Goal: Obtain resource: Download file/media

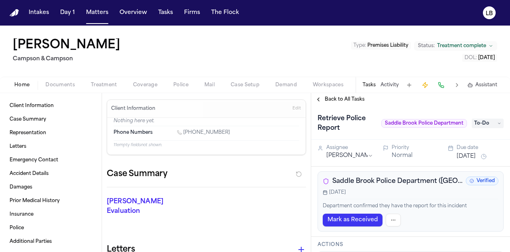
scroll to position [188, 0]
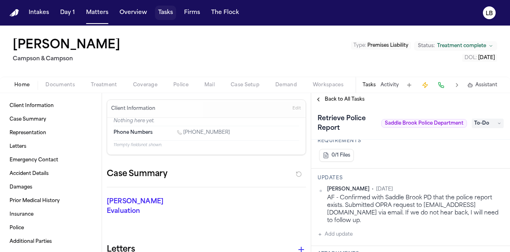
click at [166, 8] on button "Tasks" at bounding box center [165, 13] width 21 height 14
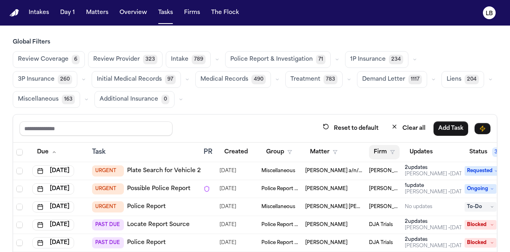
click at [386, 152] on button "Firm" at bounding box center [384, 152] width 31 height 14
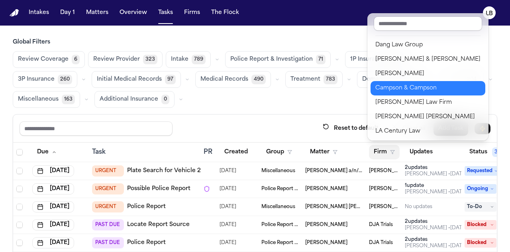
scroll to position [29, 0]
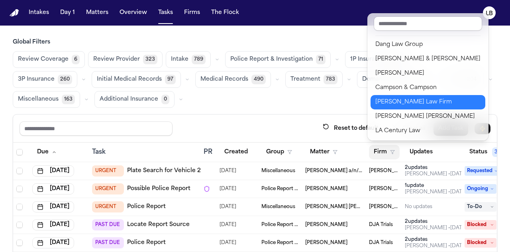
click at [404, 104] on div "Ruy Mireles Law Firm" at bounding box center [428, 102] width 105 height 10
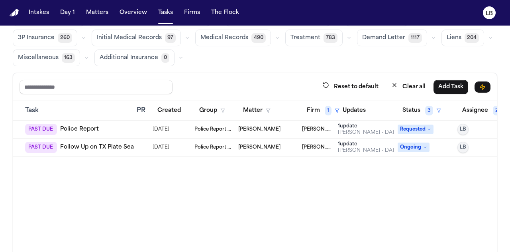
scroll to position [0, 0]
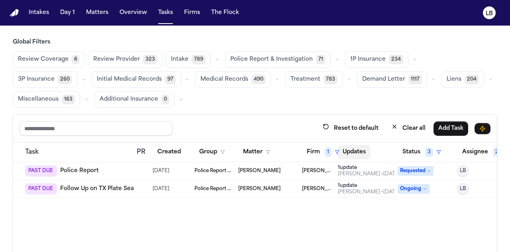
click at [360, 152] on button "Updates" at bounding box center [354, 152] width 33 height 14
click at [360, 152] on button "Updates" at bounding box center [358, 152] width 41 height 14
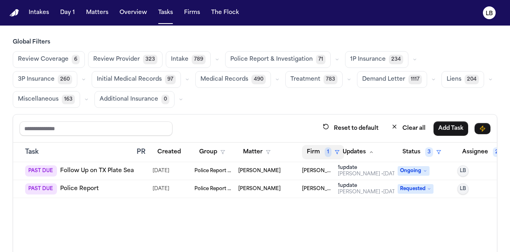
click at [310, 152] on button "Firm 1" at bounding box center [323, 152] width 42 height 14
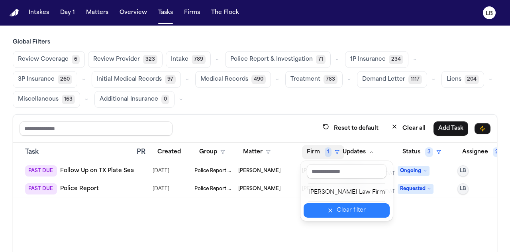
click at [343, 205] on div "Clear filter" at bounding box center [351, 210] width 29 height 10
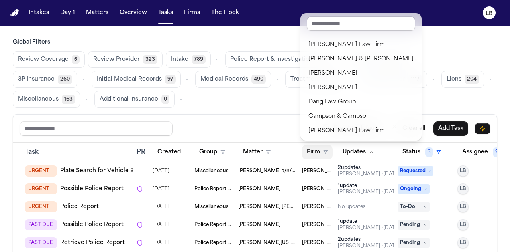
scroll to position [62, 67]
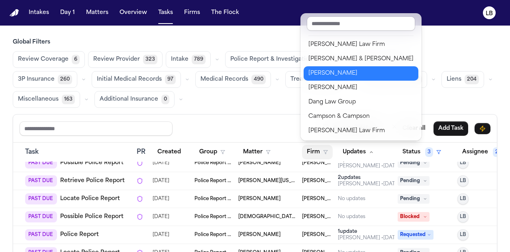
click at [332, 67] on button "Gammill" at bounding box center [361, 73] width 115 height 14
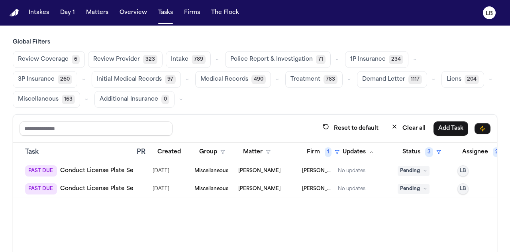
scroll to position [0, 67]
click at [325, 148] on span "1" at bounding box center [328, 152] width 7 height 10
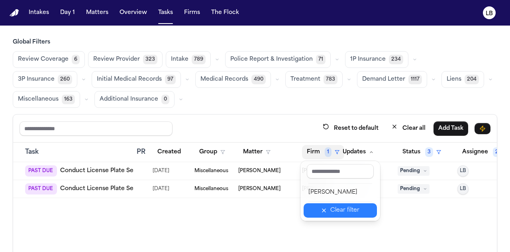
click at [340, 211] on div "Clear filter" at bounding box center [344, 210] width 29 height 10
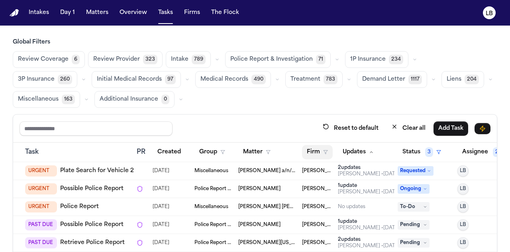
click at [324, 150] on polygon "button" at bounding box center [326, 152] width 4 height 4
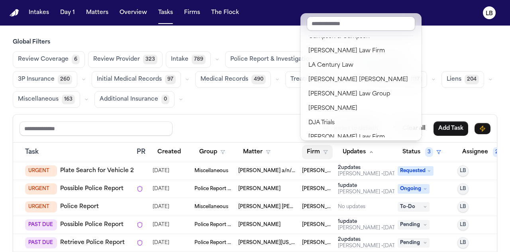
scroll to position [130, 0]
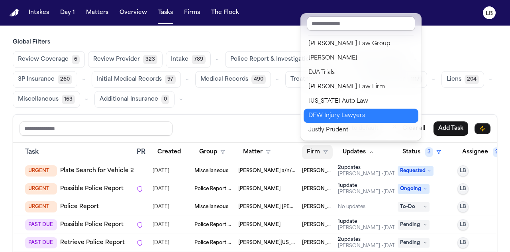
click at [347, 119] on div "DFW Injury Lawyers" at bounding box center [361, 116] width 105 height 10
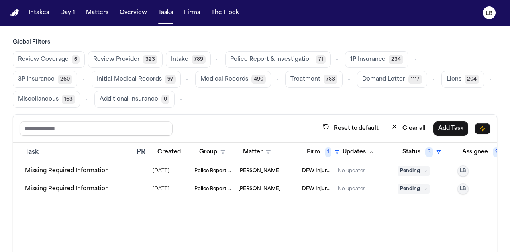
scroll to position [0, 67]
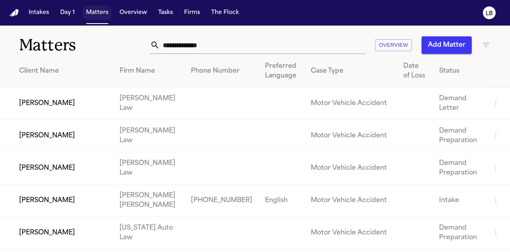
click at [336, 47] on input "text" at bounding box center [263, 45] width 206 height 18
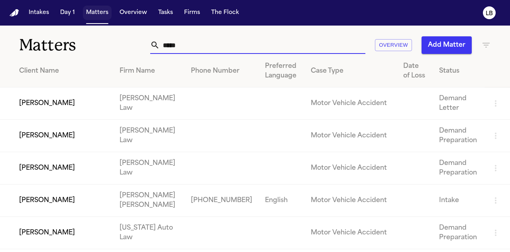
click at [228, 43] on input "*****" at bounding box center [263, 45] width 206 height 18
type input "*****"
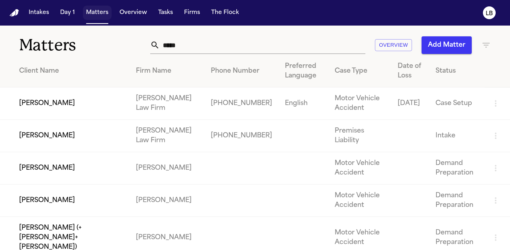
click at [178, 55] on th "Firm Name" at bounding box center [167, 71] width 75 height 32
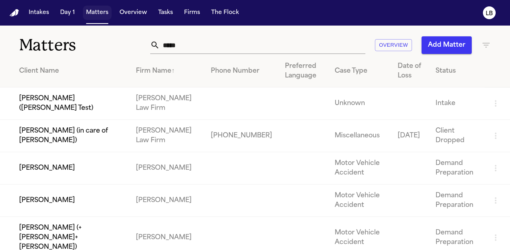
click at [178, 55] on div "Matters ***** Overview Add Matter" at bounding box center [255, 40] width 510 height 29
click at [191, 55] on div "Matters ***** Overview Add Matter" at bounding box center [255, 40] width 510 height 29
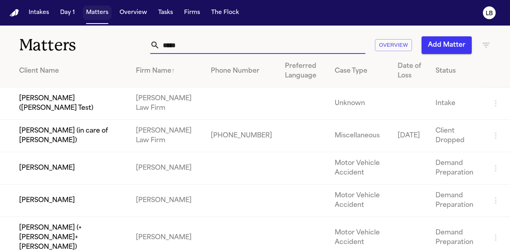
click at [191, 44] on input "*****" at bounding box center [263, 45] width 206 height 18
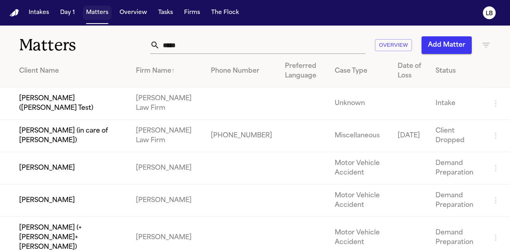
click at [345, 43] on input "*****" at bounding box center [263, 45] width 206 height 18
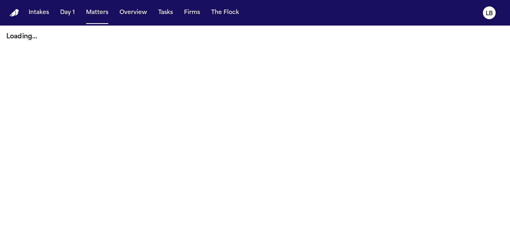
click at [94, 12] on button "Matters" at bounding box center [97, 13] width 29 height 14
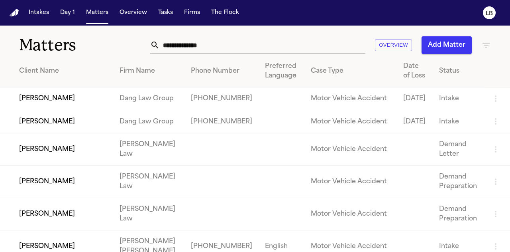
click at [181, 41] on input "text" at bounding box center [263, 45] width 206 height 18
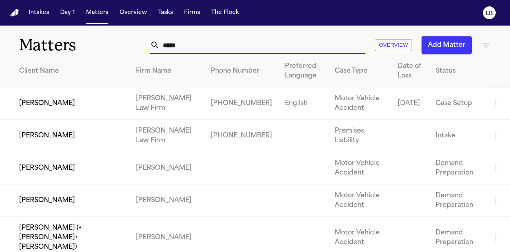
type input "*****"
click at [42, 101] on td "Jenni Perez" at bounding box center [65, 103] width 130 height 32
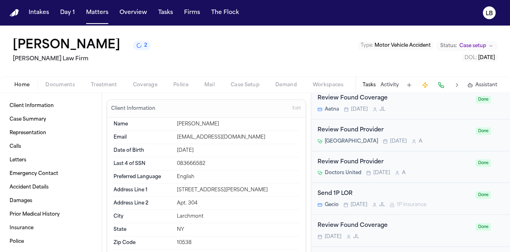
scroll to position [702, 0]
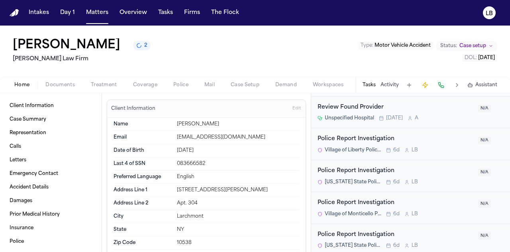
click at [374, 199] on div "Police Report Investigation" at bounding box center [396, 202] width 156 height 9
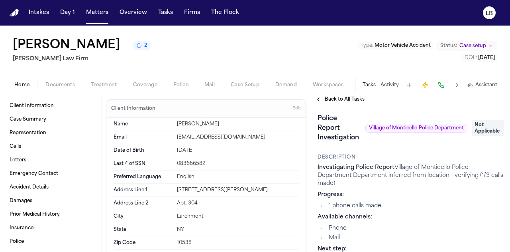
click at [490, 127] on span "Not Applicable" at bounding box center [488, 128] width 32 height 16
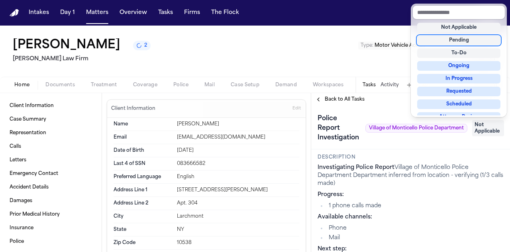
click at [458, 36] on div "Pending" at bounding box center [458, 40] width 83 height 10
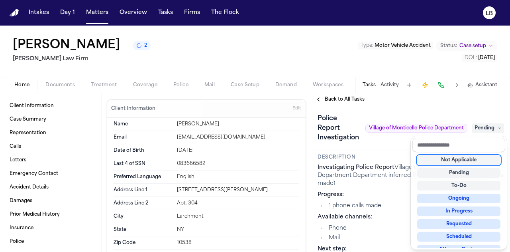
click at [387, 86] on div "Jenni Perez 2 Martello Law Firm Type : Motor Vehicle Accident Status: Case setu…" at bounding box center [255, 139] width 510 height 226
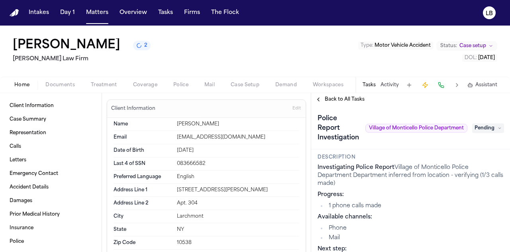
click at [387, 86] on button "Activity" at bounding box center [390, 85] width 18 height 6
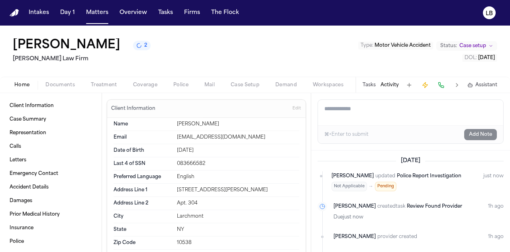
click at [369, 117] on textarea "Add a note to this matter" at bounding box center [410, 113] width 185 height 26
paste textarea "**********"
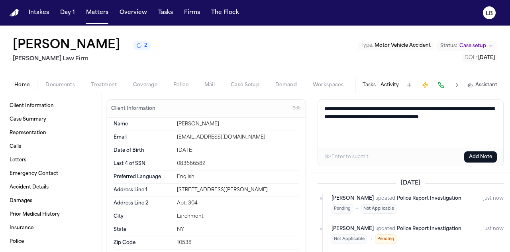
scroll to position [3, 0]
paste textarea "**********"
click at [324, 145] on textarea "**********" at bounding box center [411, 124] width 186 height 48
type textarea "**********"
click at [482, 157] on button "Add Note" at bounding box center [480, 156] width 33 height 11
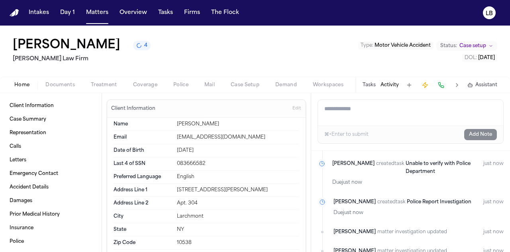
scroll to position [0, 5]
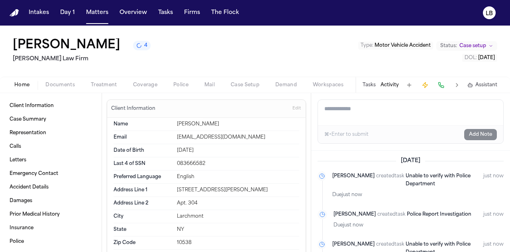
click at [387, 84] on button "Activity" at bounding box center [390, 85] width 18 height 6
click at [374, 83] on button "Tasks" at bounding box center [369, 85] width 13 height 6
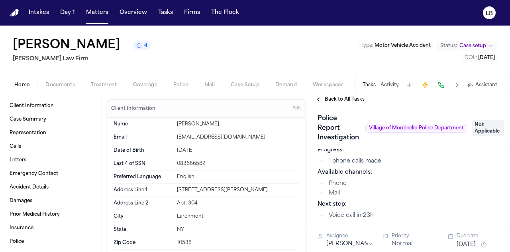
scroll to position [43, 0]
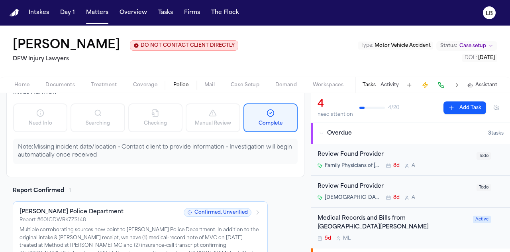
scroll to position [50, 0]
click at [69, 89] on span "button" at bounding box center [60, 89] width 39 height 1
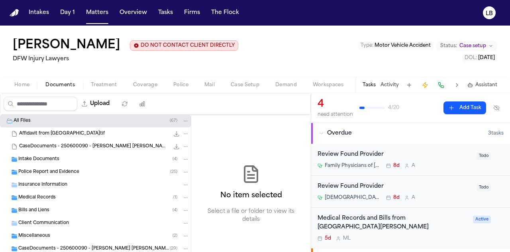
click at [49, 169] on span "Police Report and Evidence" at bounding box center [48, 172] width 61 height 7
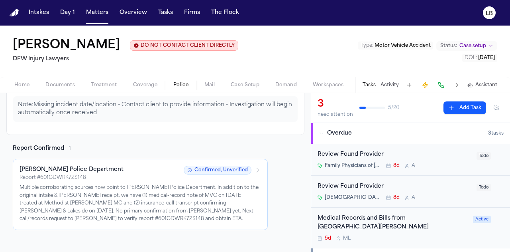
scroll to position [92, 0]
click at [70, 87] on span "Documents" at bounding box center [59, 85] width 29 height 6
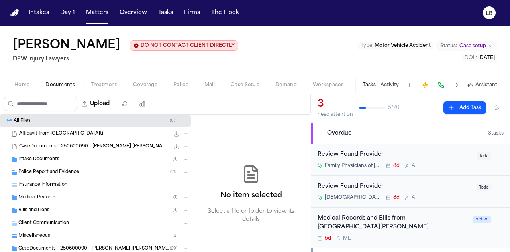
click at [77, 157] on div "Intake Documents ( 4 )" at bounding box center [103, 158] width 171 height 7
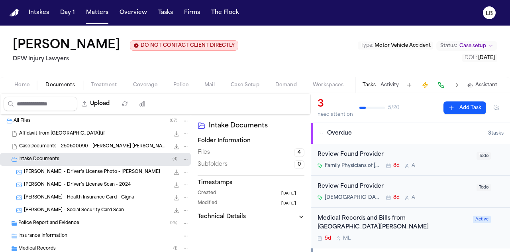
scroll to position [34, 0]
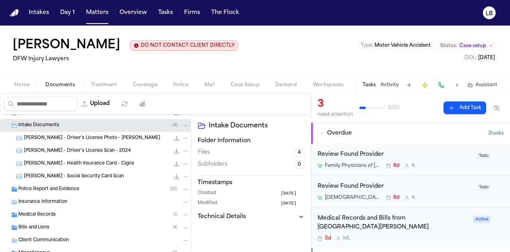
click at [66, 189] on span "Police Report and Evidence" at bounding box center [48, 189] width 61 height 7
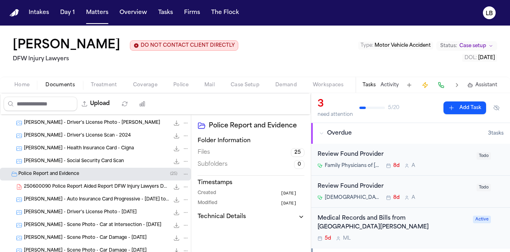
scroll to position [49, 0]
click at [84, 187] on span "250600090 Police Report Aided Report DFW Injury Lawyers DFW Injury Lawyers [DAT…" at bounding box center [96, 186] width 145 height 7
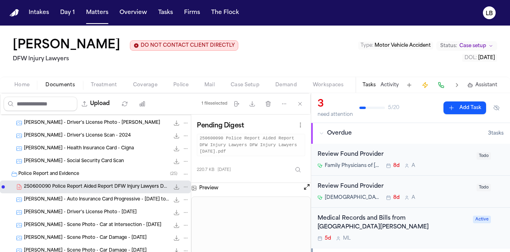
click at [388, 84] on button "Activity" at bounding box center [390, 85] width 18 height 6
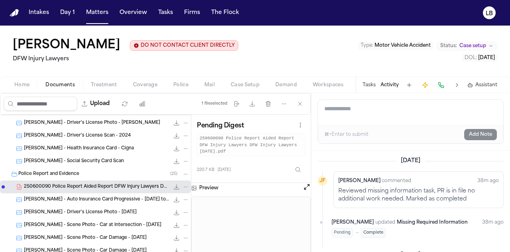
click at [382, 114] on textarea "Add a note to this matter" at bounding box center [410, 113] width 185 height 26
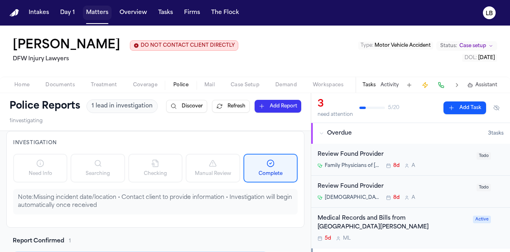
click at [98, 18] on button "Matters" at bounding box center [97, 13] width 29 height 14
click at [96, 14] on button "Matters" at bounding box center [97, 13] width 29 height 14
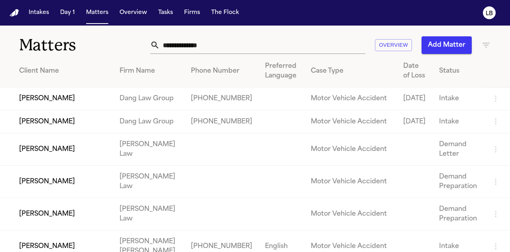
click at [207, 43] on input "text" at bounding box center [263, 45] width 206 height 18
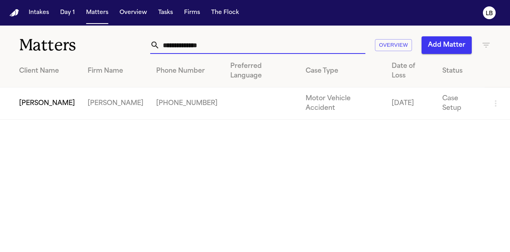
type input "**********"
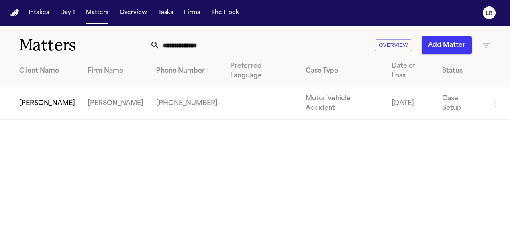
click at [34, 105] on td "[PERSON_NAME]" at bounding box center [40, 103] width 81 height 32
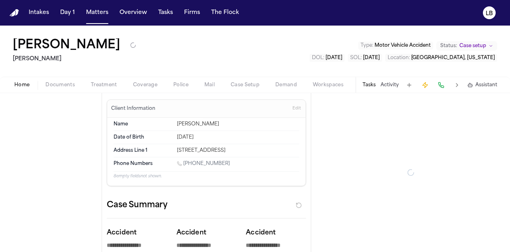
type textarea "*"
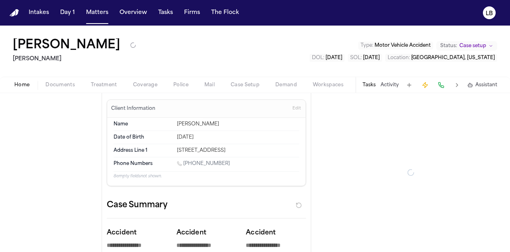
type textarea "*"
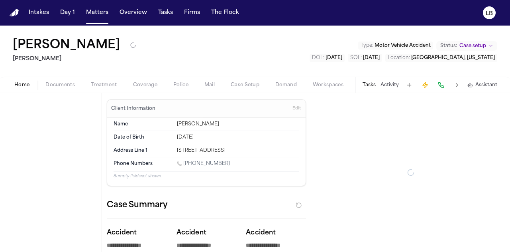
type textarea "*"
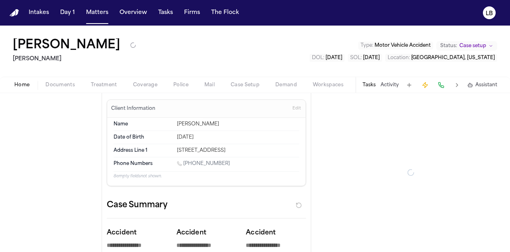
type textarea "*"
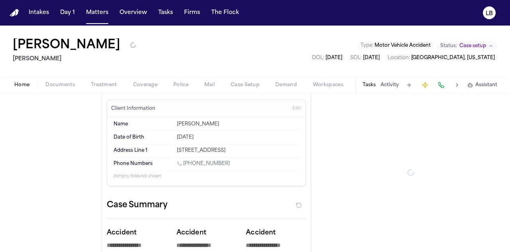
type textarea "*"
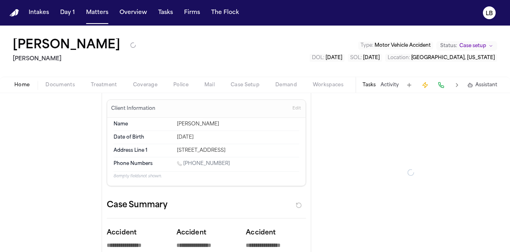
type textarea "*"
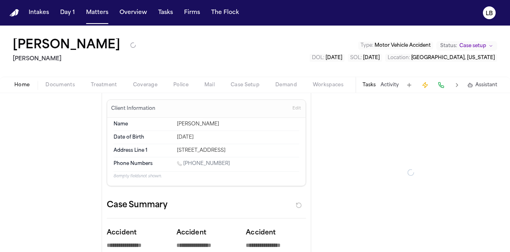
type textarea "*"
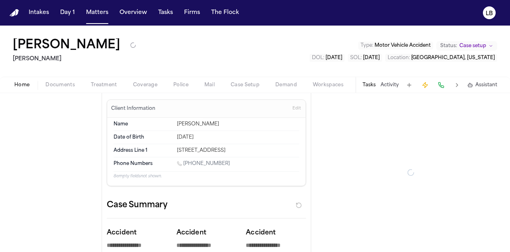
type textarea "*"
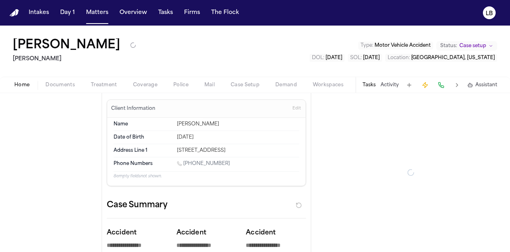
type textarea "*"
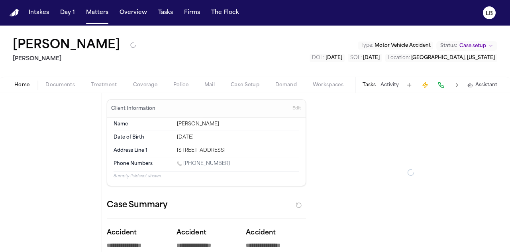
type textarea "*"
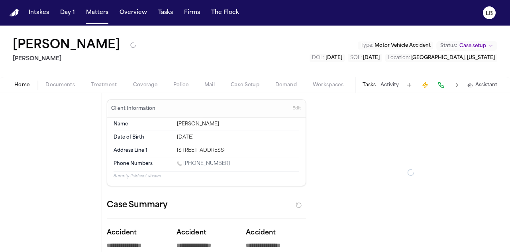
type textarea "*"
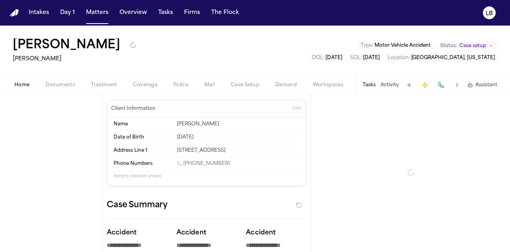
type textarea "*"
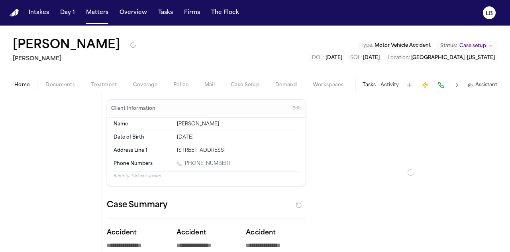
type textarea "*"
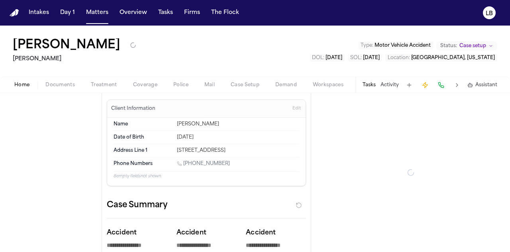
type textarea "*"
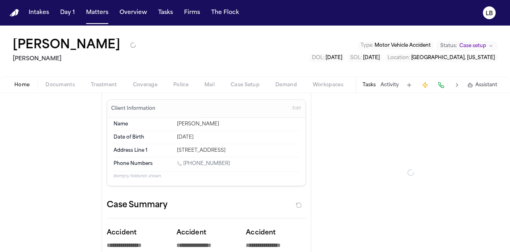
type textarea "*"
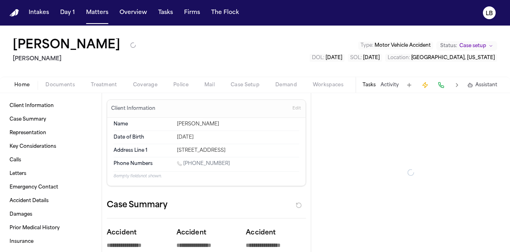
type textarea "*"
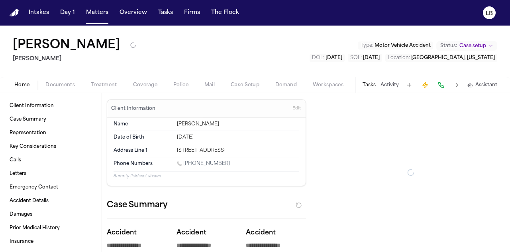
type textarea "*"
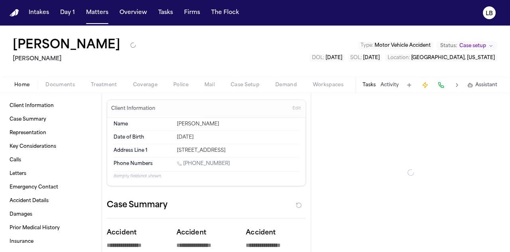
type textarea "*"
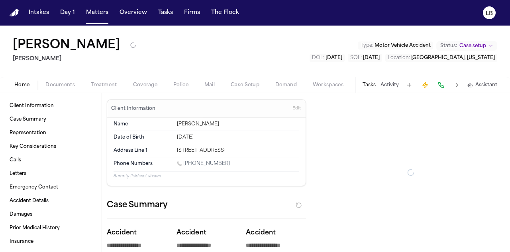
type textarea "*"
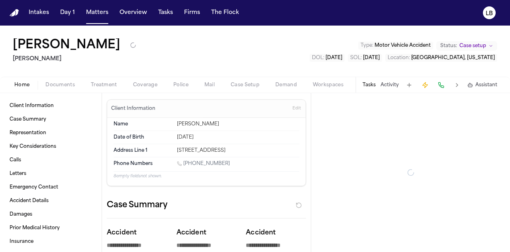
type textarea "*"
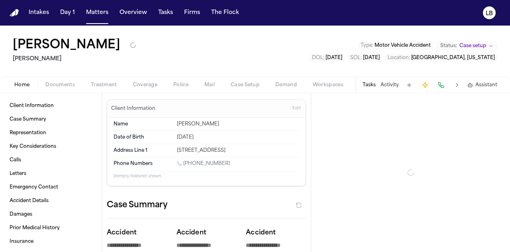
type textarea "*"
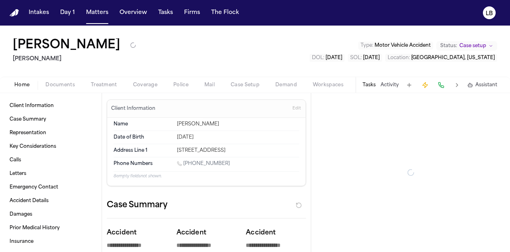
type textarea "*"
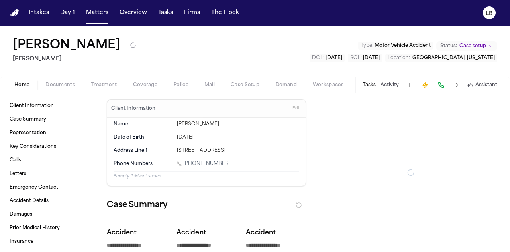
type textarea "*"
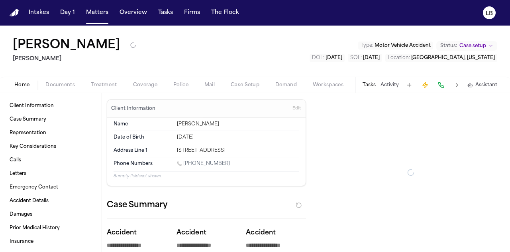
type textarea "*"
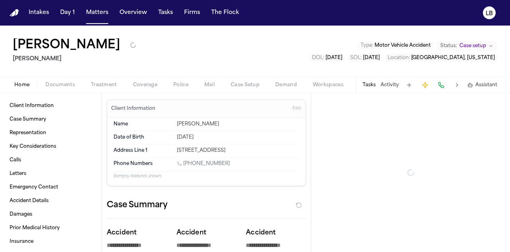
type textarea "*"
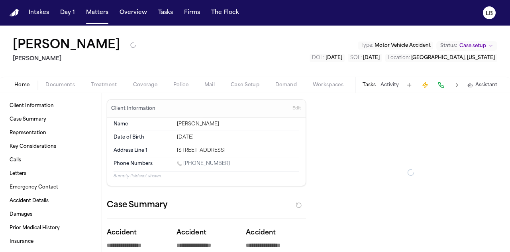
type textarea "*"
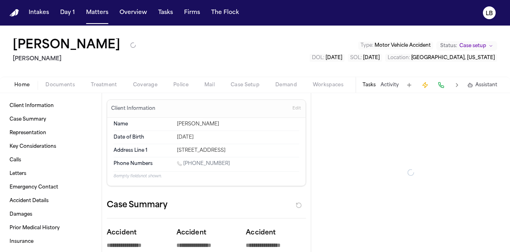
type textarea "*"
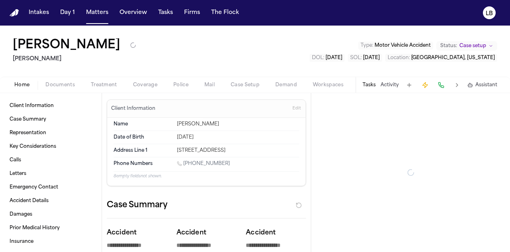
type textarea "*"
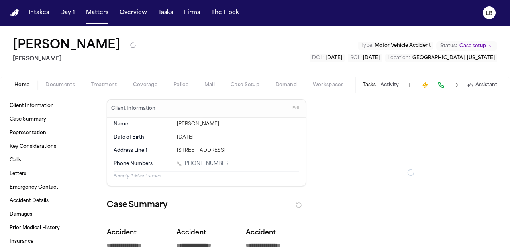
type textarea "*"
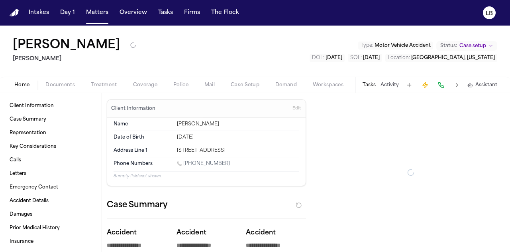
type textarea "*"
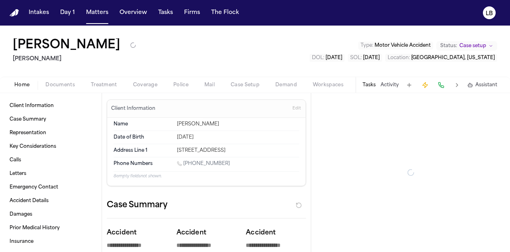
type textarea "*"
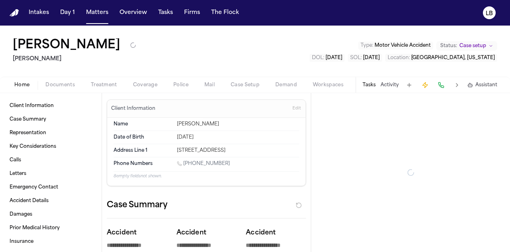
type textarea "*"
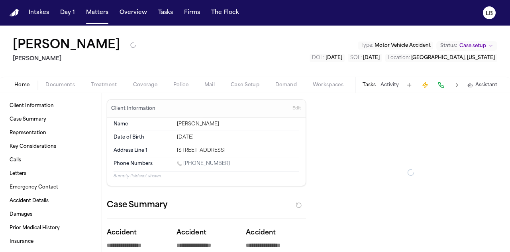
type textarea "*"
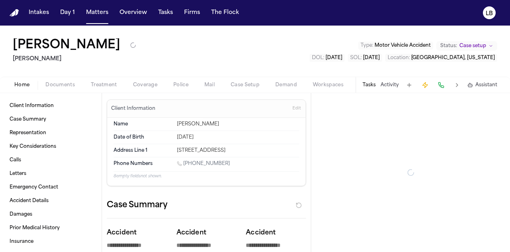
type textarea "*"
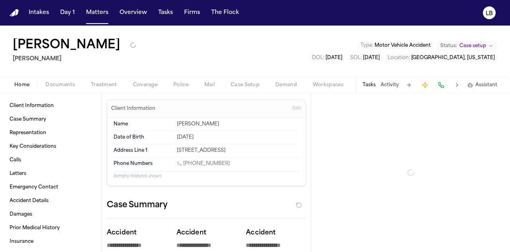
type textarea "*"
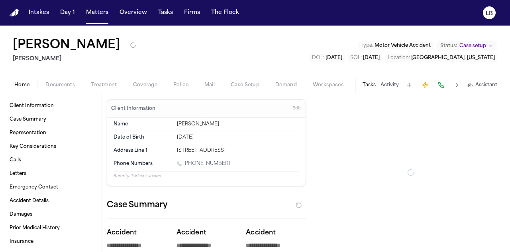
type textarea "*"
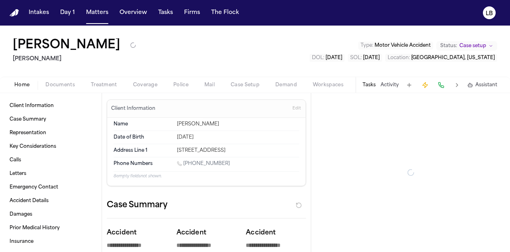
type textarea "*"
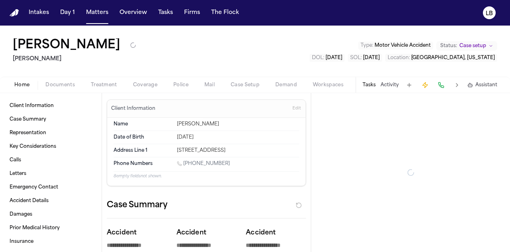
type textarea "*"
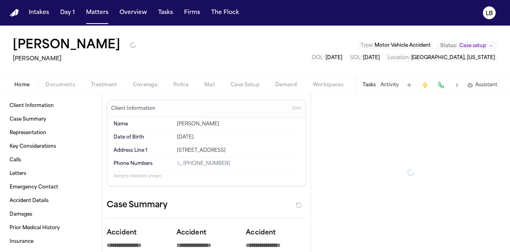
type textarea "*"
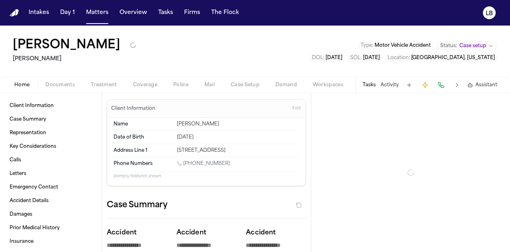
type textarea "*"
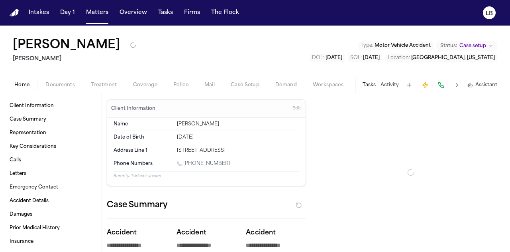
type textarea "*"
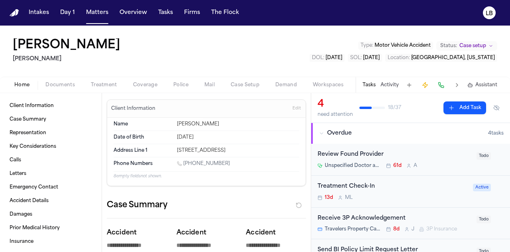
click at [70, 83] on span "Documents" at bounding box center [59, 85] width 29 height 6
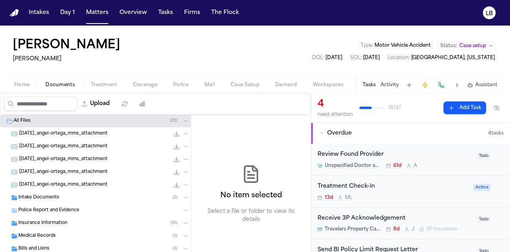
click at [38, 194] on div "Intake Documents ( 2 )" at bounding box center [103, 197] width 171 height 7
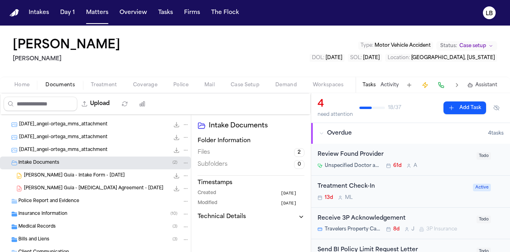
scroll to position [35, 0]
click at [91, 177] on div "A. Ortega Guia - Intake Form - 6.16.25 14.3 MB • DOCX" at bounding box center [106, 175] width 165 height 8
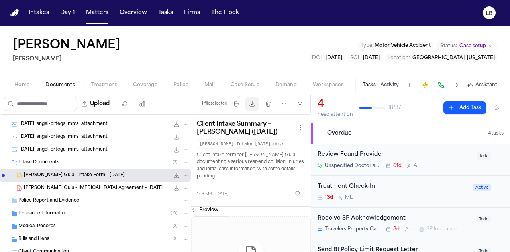
click at [252, 106] on button "Download files" at bounding box center [252, 103] width 14 height 14
drag, startPoint x: 83, startPoint y: 63, endPoint x: 6, endPoint y: 59, distance: 76.6
click at [6, 59] on div "Angel Wilfredo Ortega Guia Mohamed K Ahmed Type : Motor Vehicle Accident Status…" at bounding box center [255, 51] width 510 height 51
copy h2 "Mohamed K Ahmed"
drag, startPoint x: 185, startPoint y: 49, endPoint x: 12, endPoint y: 43, distance: 172.3
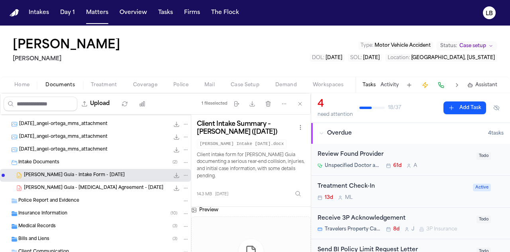
click at [12, 43] on div "Angel Wilfredo Ortega Guia Mohamed K Ahmed Type : Motor Vehicle Accident Status…" at bounding box center [255, 51] width 510 height 51
copy h1 "Angel Wilfredo Ortega Guia"
click at [388, 83] on button "Activity" at bounding box center [390, 85] width 18 height 6
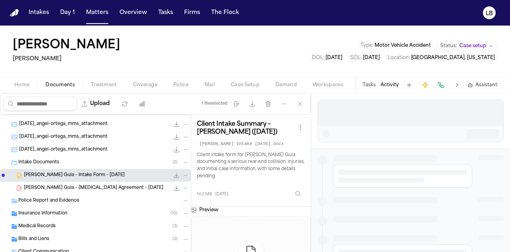
click at [375, 112] on div at bounding box center [410, 113] width 185 height 26
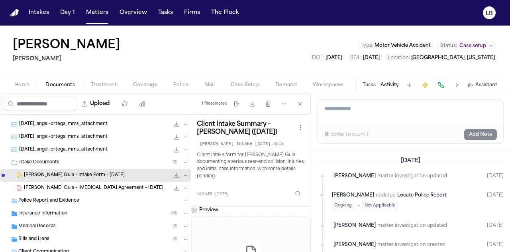
click at [337, 109] on textarea "Add a note to this matter" at bounding box center [410, 113] width 185 height 26
click at [402, 108] on textarea "**********" at bounding box center [411, 113] width 186 height 26
paste textarea "**********"
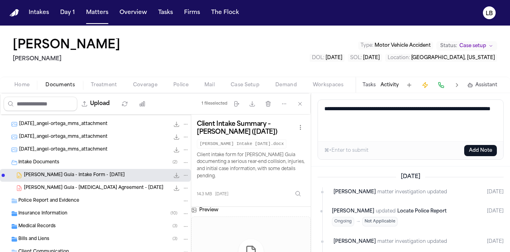
paste textarea
click at [407, 117] on textarea "**********" at bounding box center [411, 120] width 186 height 41
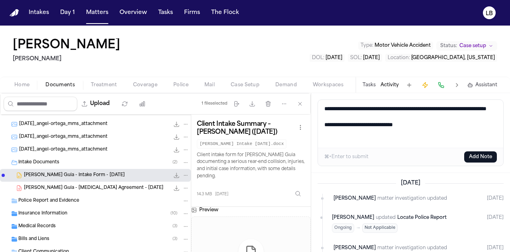
click at [475, 155] on button "Add Note" at bounding box center [480, 156] width 33 height 11
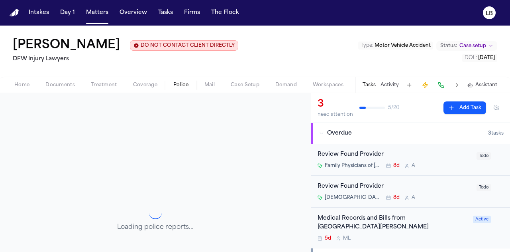
click at [54, 82] on span "Documents" at bounding box center [59, 85] width 29 height 6
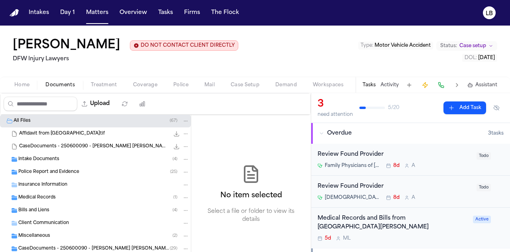
click at [58, 157] on span "Intake Documents" at bounding box center [38, 159] width 41 height 7
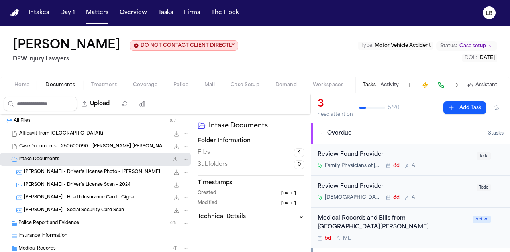
click at [67, 222] on span "Police Report and Evidence" at bounding box center [48, 223] width 61 height 7
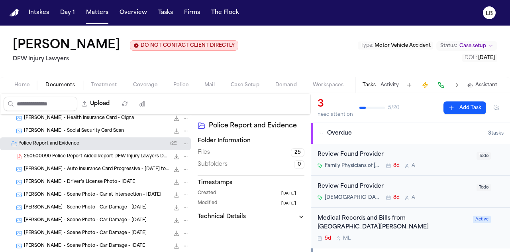
scroll to position [78, 0]
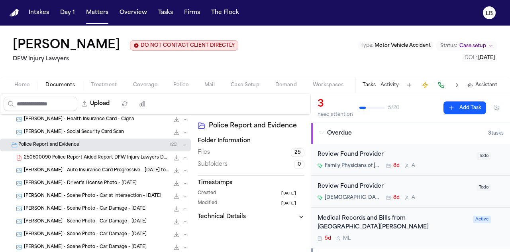
drag, startPoint x: 502, startPoint y: 55, endPoint x: 465, endPoint y: 57, distance: 37.1
click at [465, 57] on div "[PERSON_NAME] DO NOT CONTACT CLIENT DIRECTLY DO NOT CONTACT DFW Injury Lawyers …" at bounding box center [255, 51] width 510 height 51
copy span "[DATE]"
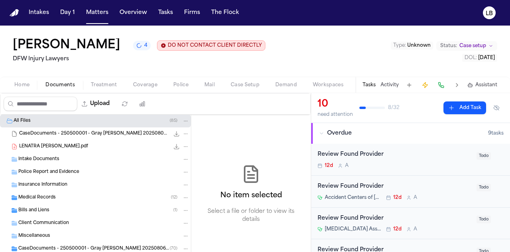
click at [96, 158] on div "Intake Documents" at bounding box center [103, 158] width 171 height 7
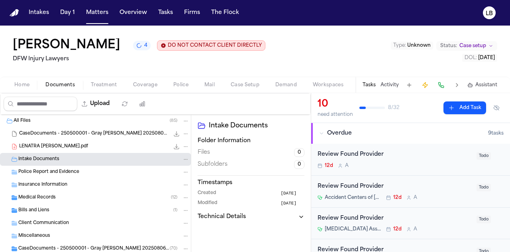
click at [42, 145] on span "LENATRA Q. GRAY.pdf" at bounding box center [53, 146] width 69 height 7
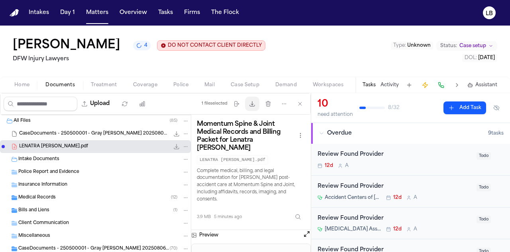
click at [257, 100] on button "Download files" at bounding box center [252, 103] width 14 height 14
click at [15, 88] on button "Home" at bounding box center [21, 85] width 31 height 10
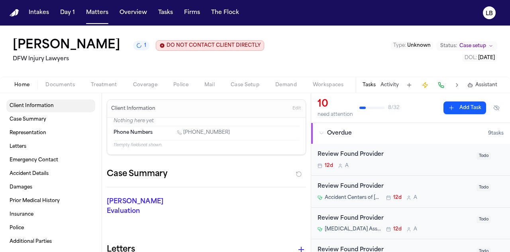
click at [50, 103] on span "Client Information" at bounding box center [32, 105] width 44 height 6
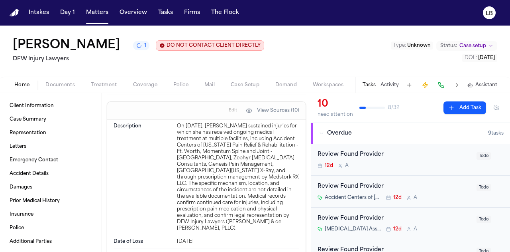
scroll to position [280, 0]
drag, startPoint x: 94, startPoint y: 51, endPoint x: 4, endPoint y: 43, distance: 91.2
click at [4, 43] on div "Lenatra Gray 1 DO NOT CONTACT CLIENT DIRECTLY DO NOT CONTACT DFW Injury Lawyers…" at bounding box center [255, 51] width 510 height 51
copy h1 "Lenatra Gray"
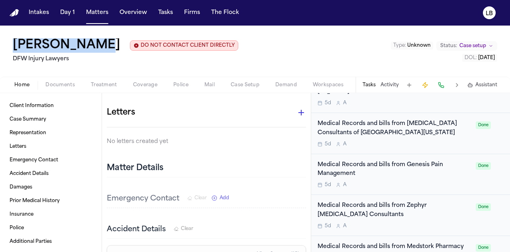
scroll to position [1032, 0]
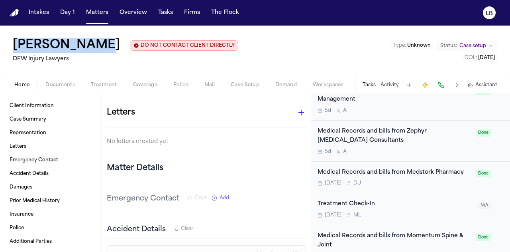
click at [370, 84] on button "Tasks" at bounding box center [369, 85] width 13 height 6
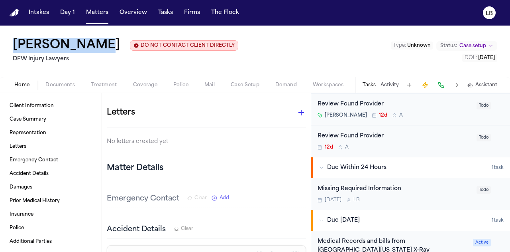
scroll to position [159, 0]
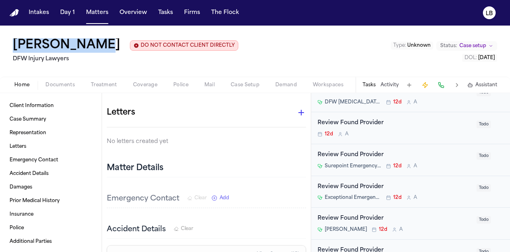
click at [393, 84] on button "Activity" at bounding box center [390, 85] width 18 height 6
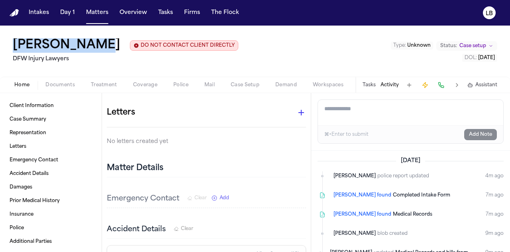
click at [393, 84] on button "Activity" at bounding box center [390, 85] width 18 height 6
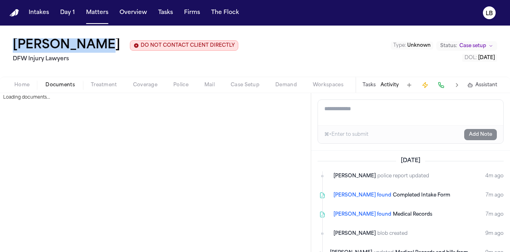
click at [70, 88] on button "Documents" at bounding box center [59, 85] width 45 height 10
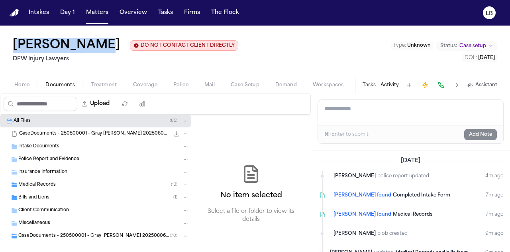
scroll to position [3, 0]
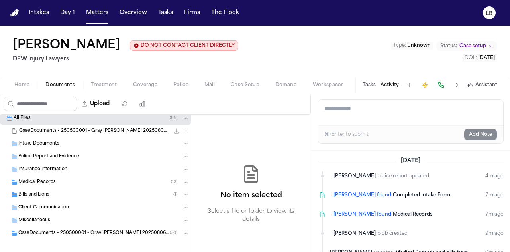
click at [88, 143] on div "Intake Documents" at bounding box center [103, 143] width 171 height 7
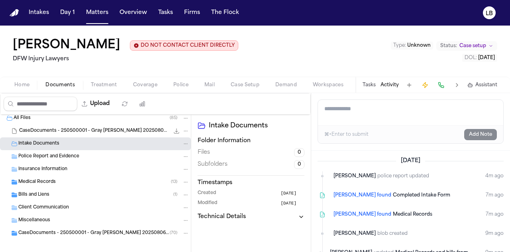
click at [87, 131] on span "CaseDocuments - 250500001 - Gray v. Doe 20250806195655.zip" at bounding box center [94, 131] width 150 height 7
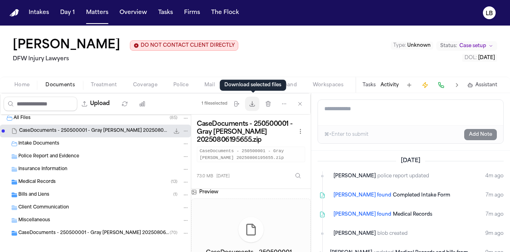
click at [254, 107] on button "Download files" at bounding box center [252, 103] width 14 height 14
drag, startPoint x: 497, startPoint y: 57, endPoint x: 465, endPoint y: 56, distance: 32.3
click at [465, 56] on button "DOL : 2025-04-26" at bounding box center [479, 58] width 35 height 8
